Goal: Transaction & Acquisition: Purchase product/service

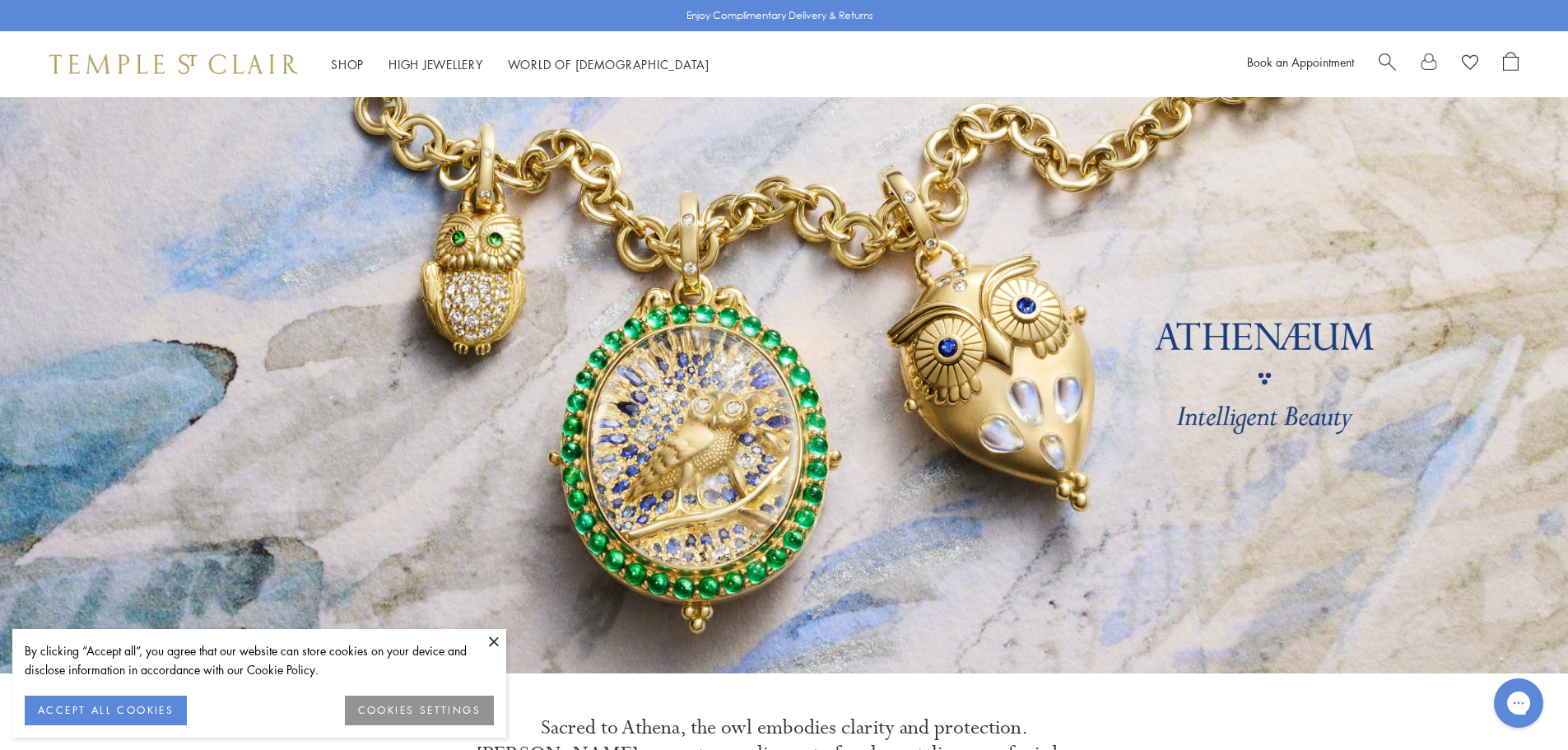
click at [492, 638] on button at bounding box center [493, 641] width 24 height 24
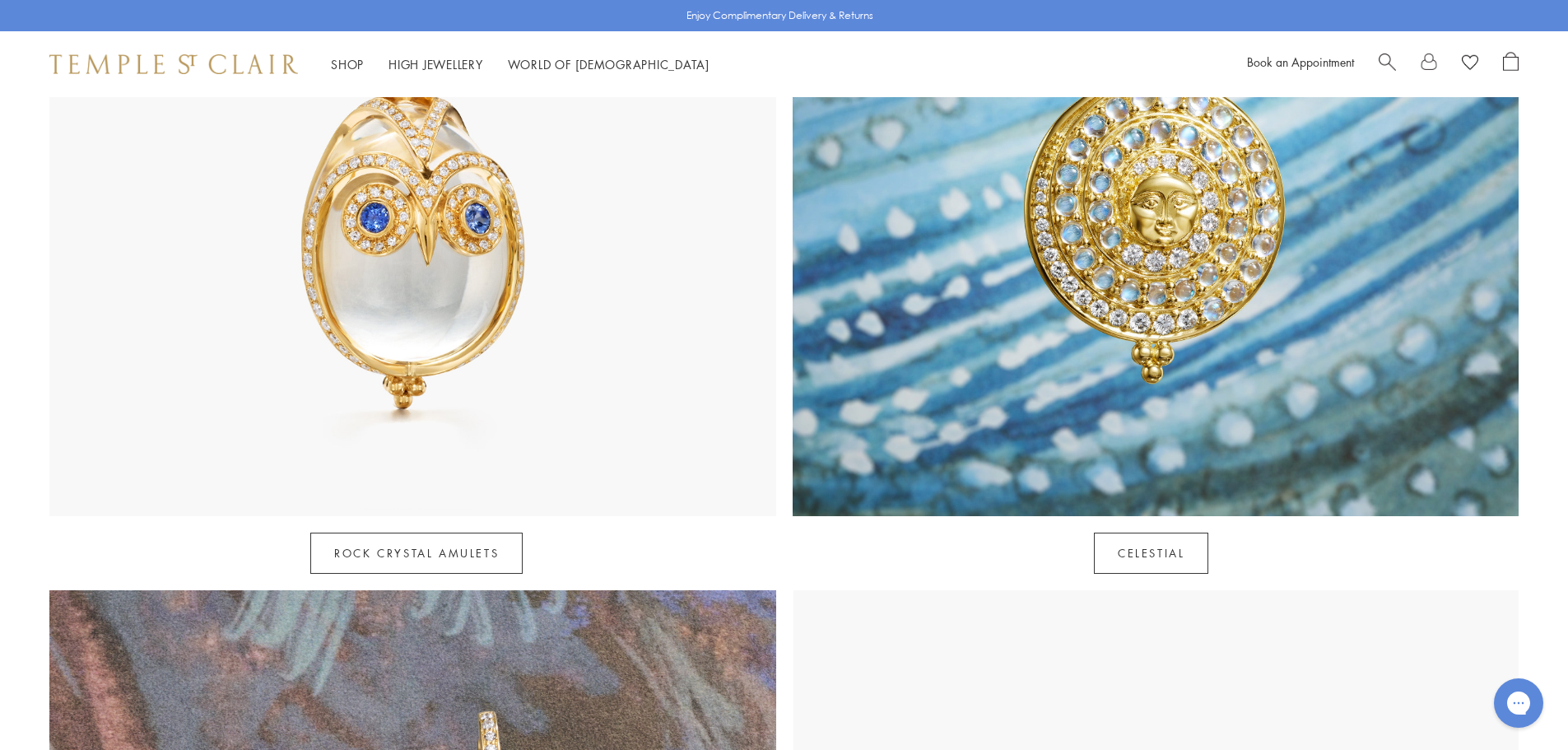
scroll to position [1400, 0]
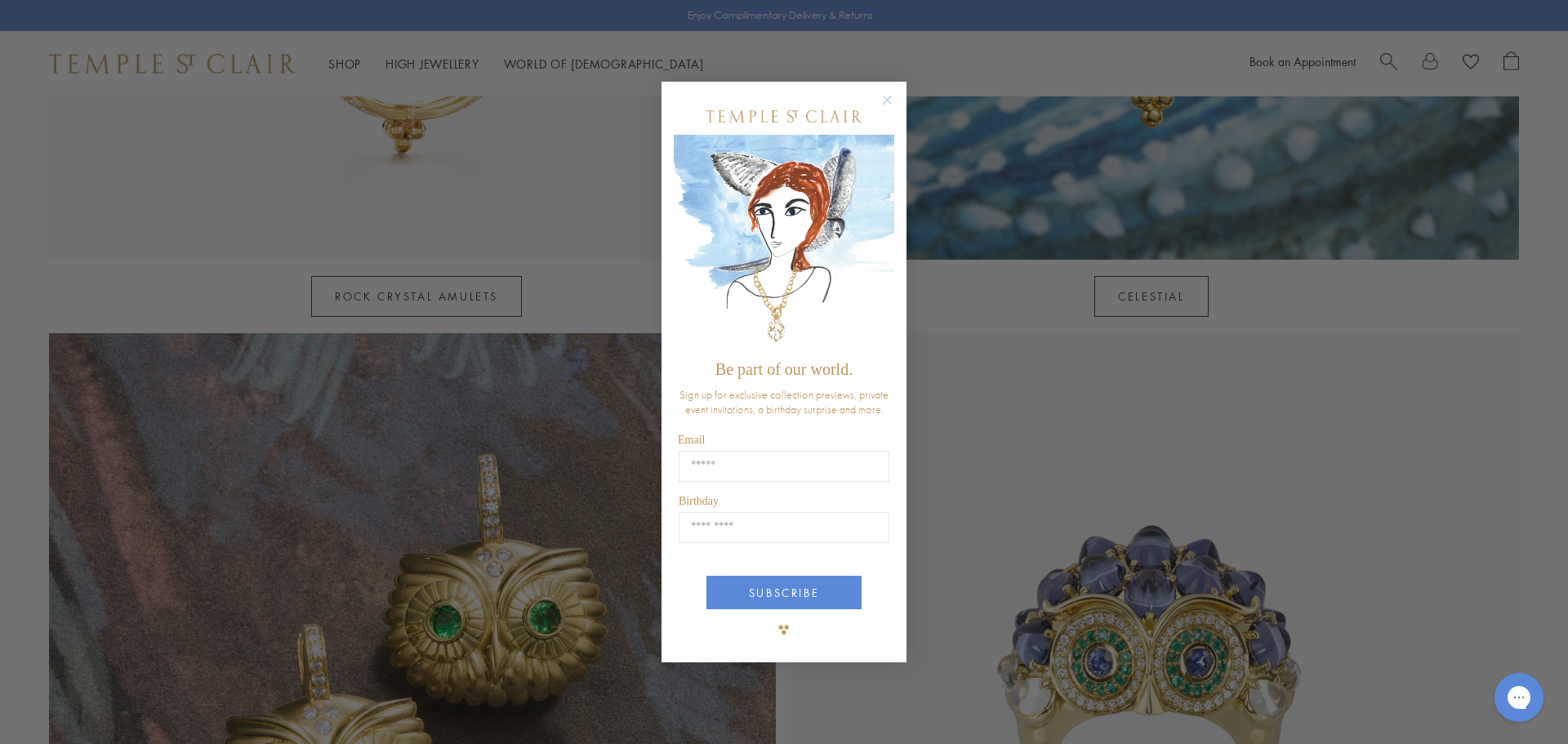
click at [891, 96] on circle "Close dialog" at bounding box center [888, 99] width 20 height 20
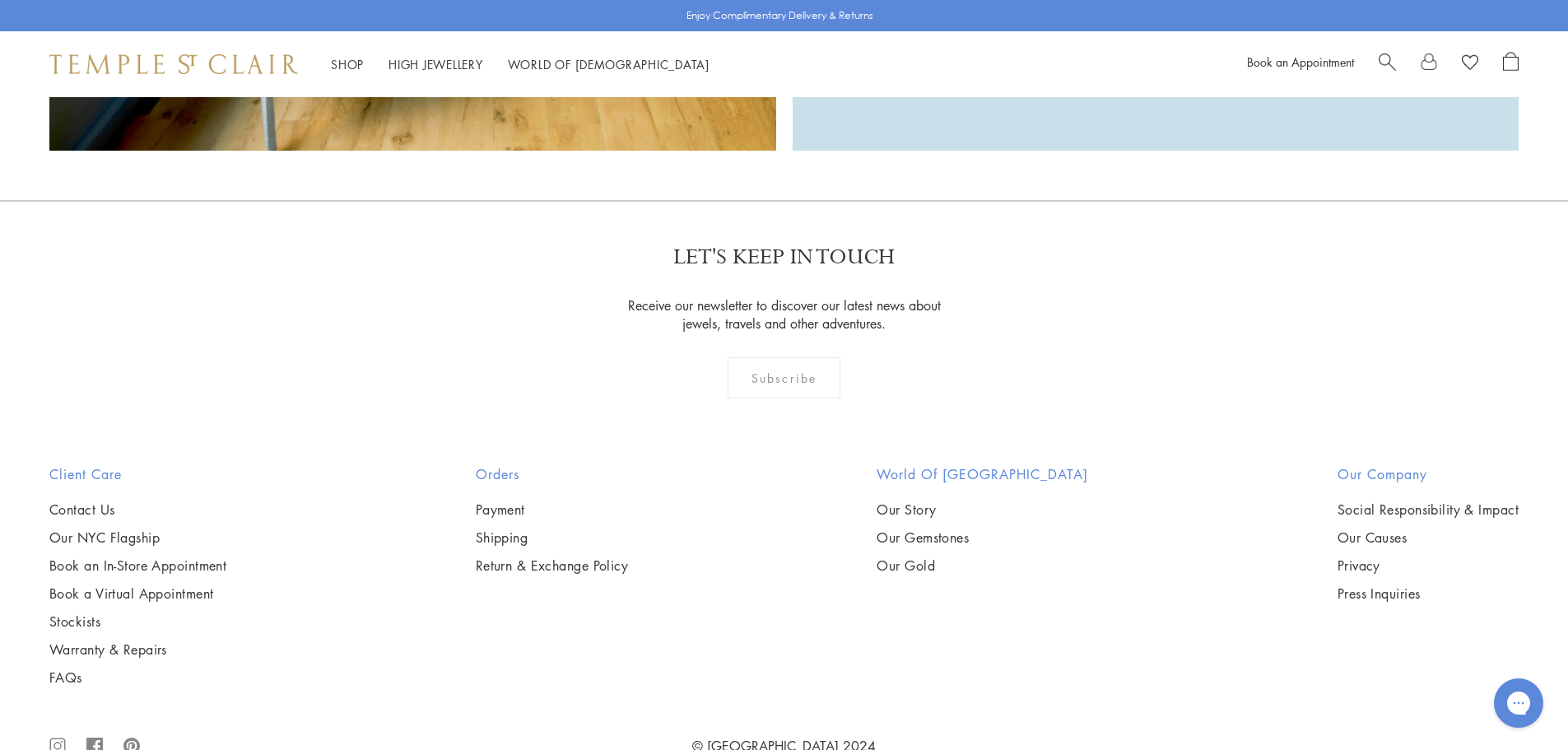
scroll to position [5371, 0]
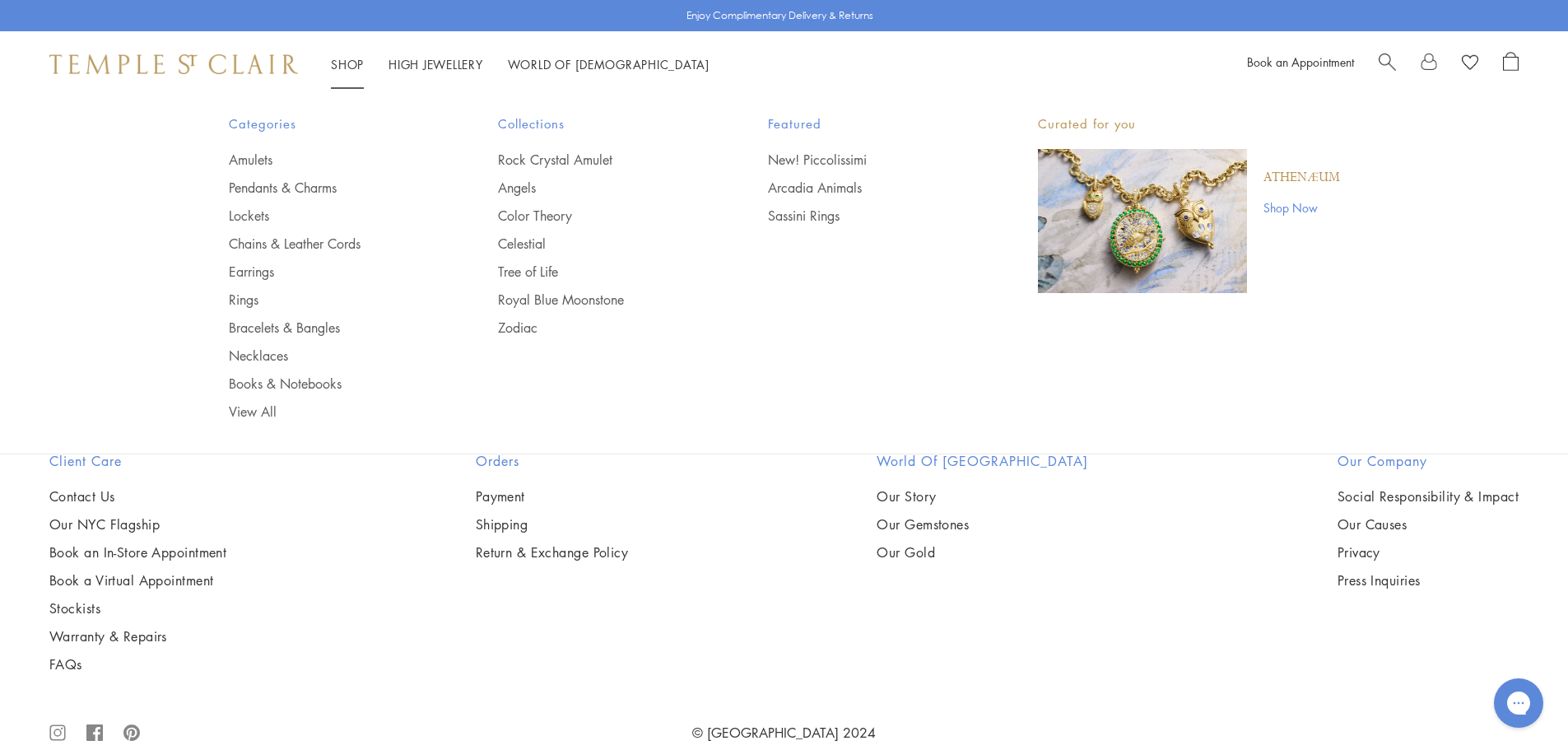
click at [340, 67] on link "Shop Shop" at bounding box center [347, 64] width 33 height 16
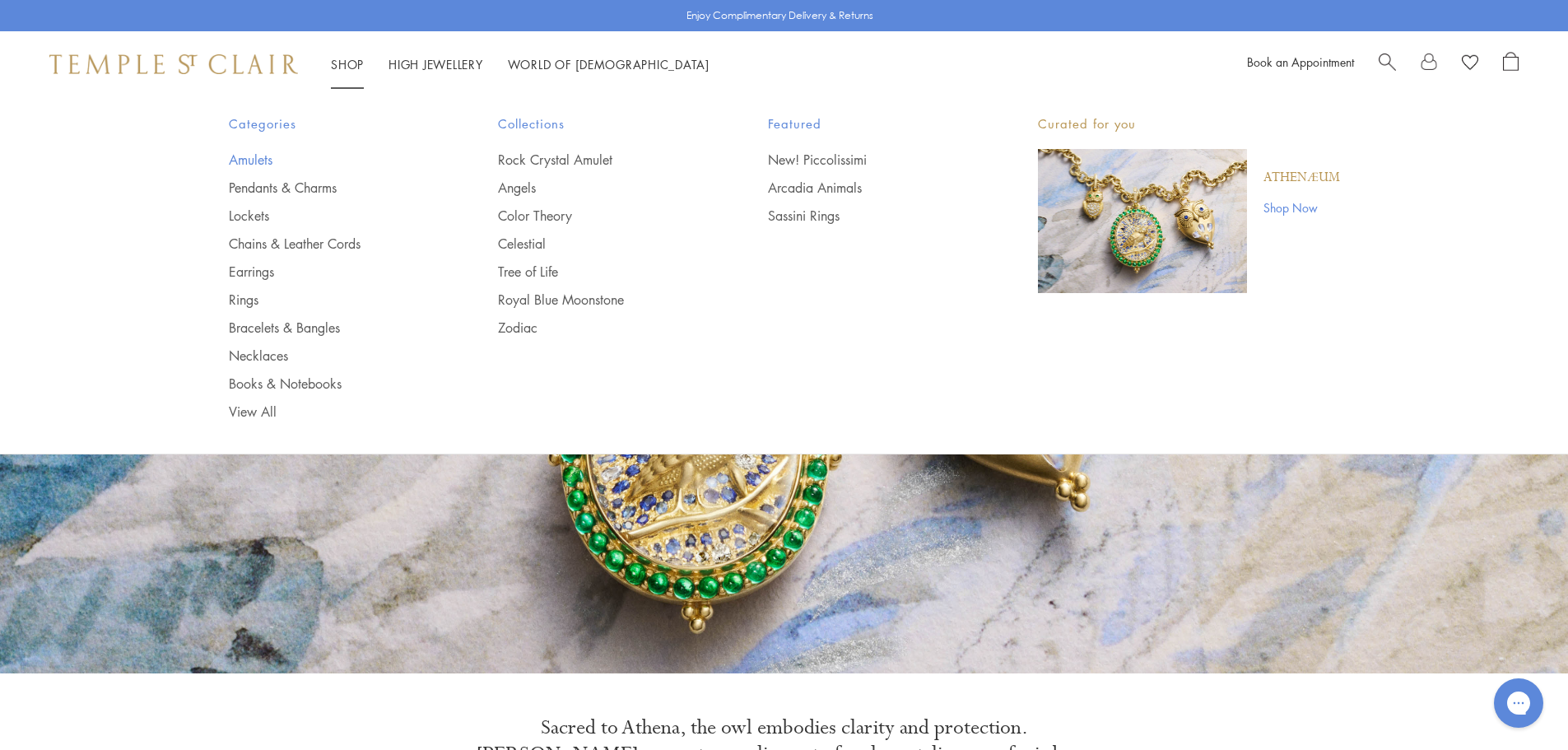
click at [259, 162] on link "Amulets" at bounding box center [331, 160] width 204 height 18
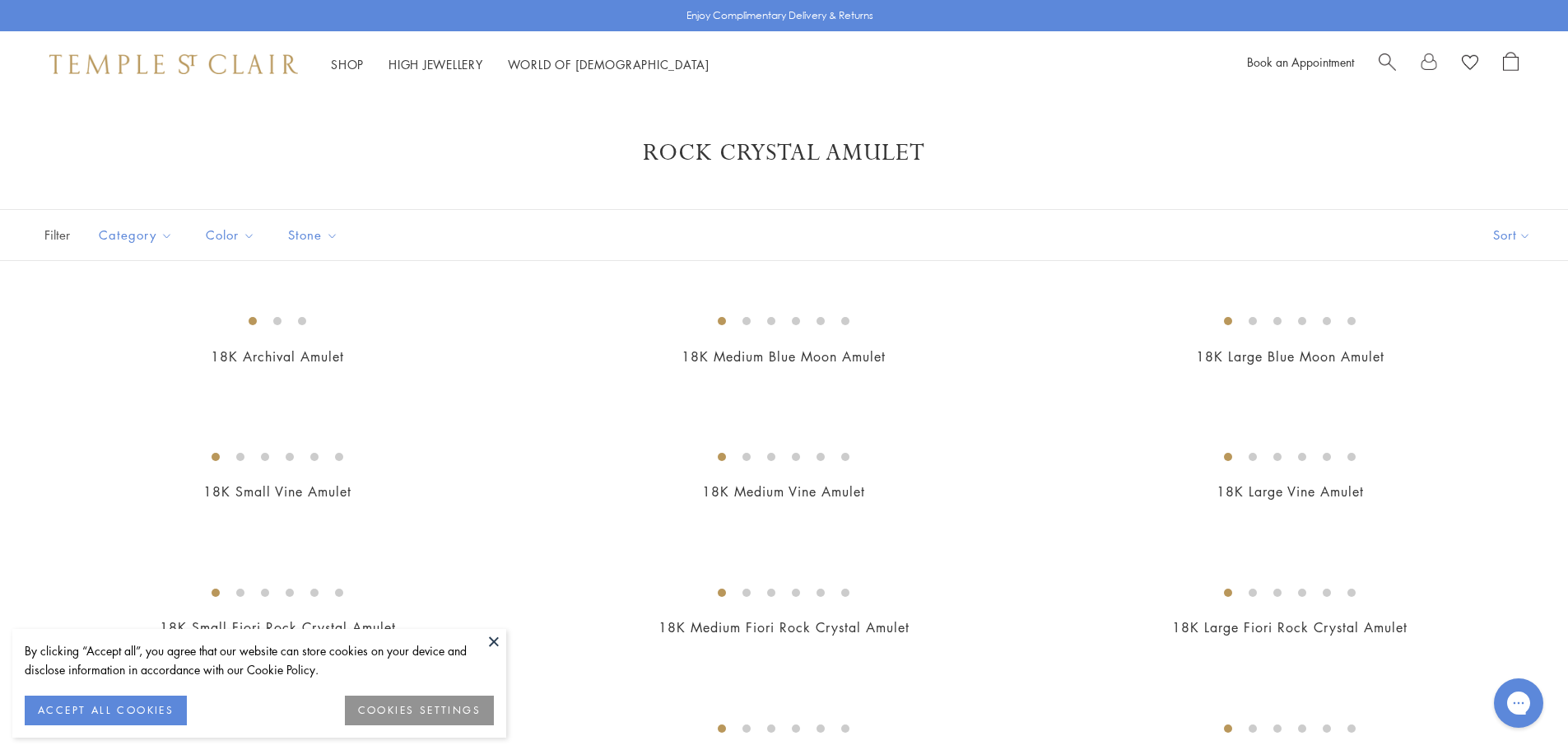
click at [153, 710] on button "ACCEPT ALL COOKIES" at bounding box center [106, 710] width 163 height 30
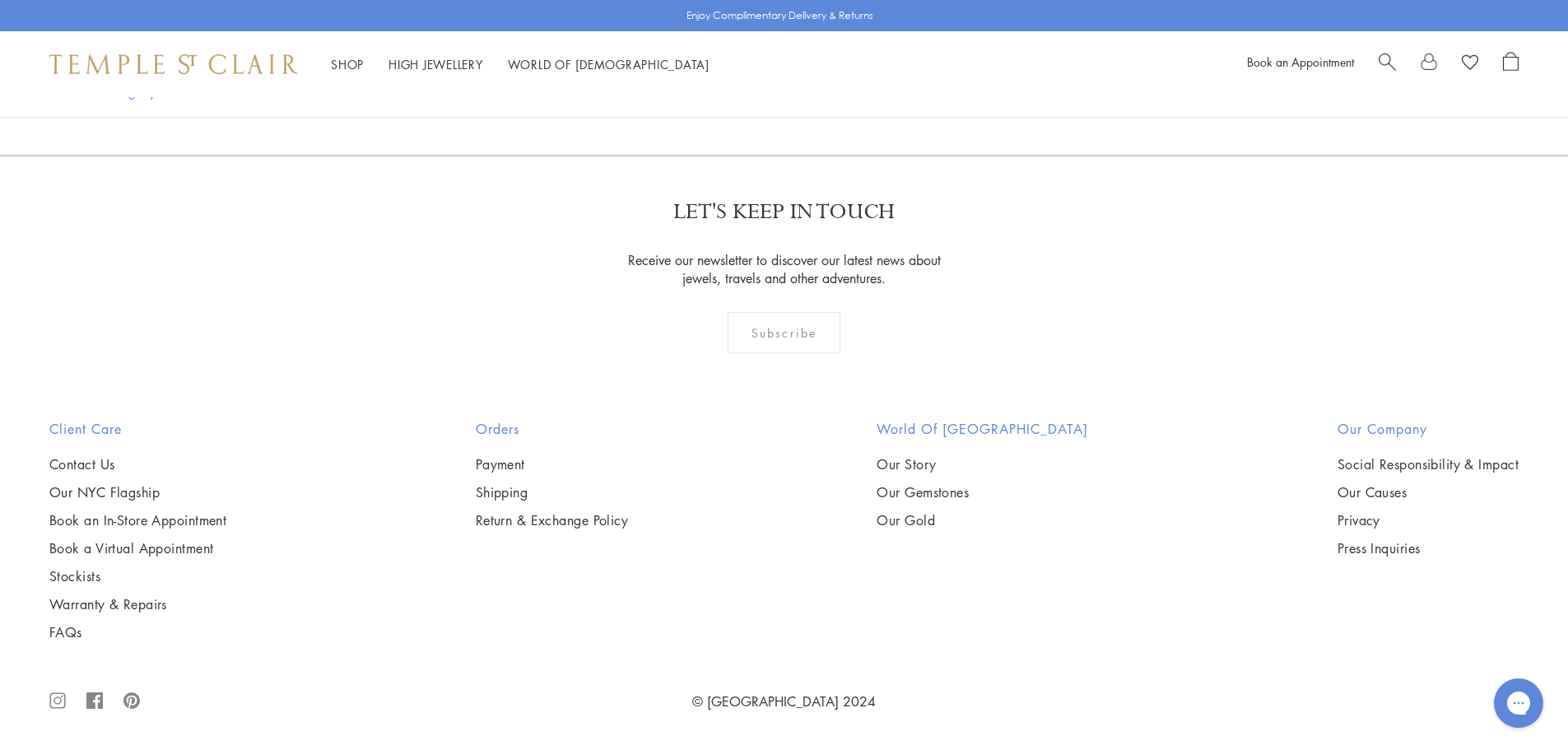
scroll to position [8892, 0]
